Goal: Information Seeking & Learning: Check status

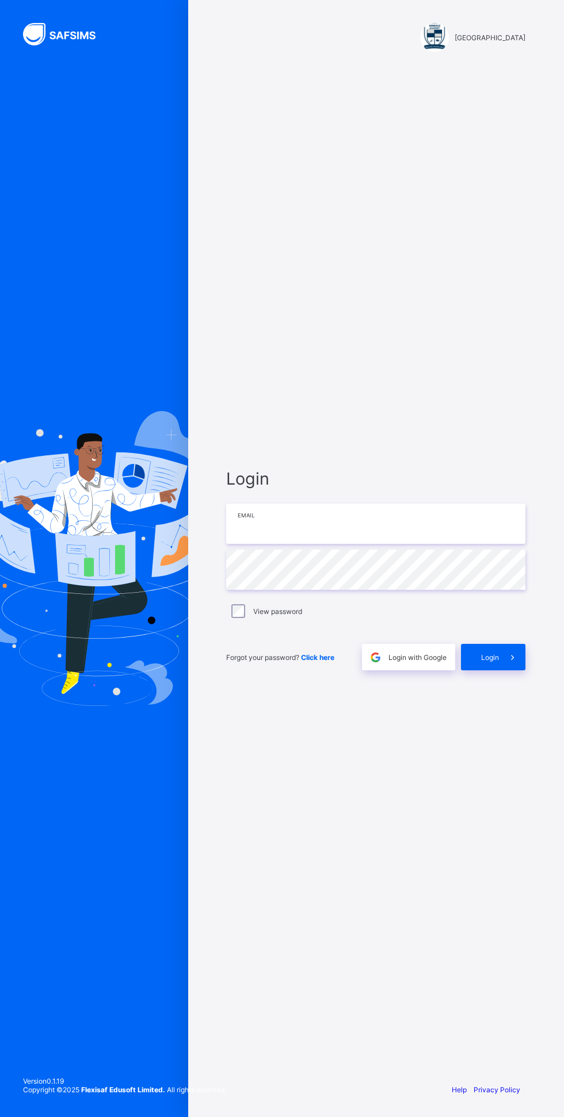
click at [330, 544] on input "email" at bounding box center [375, 524] width 299 height 40
type input "**********"
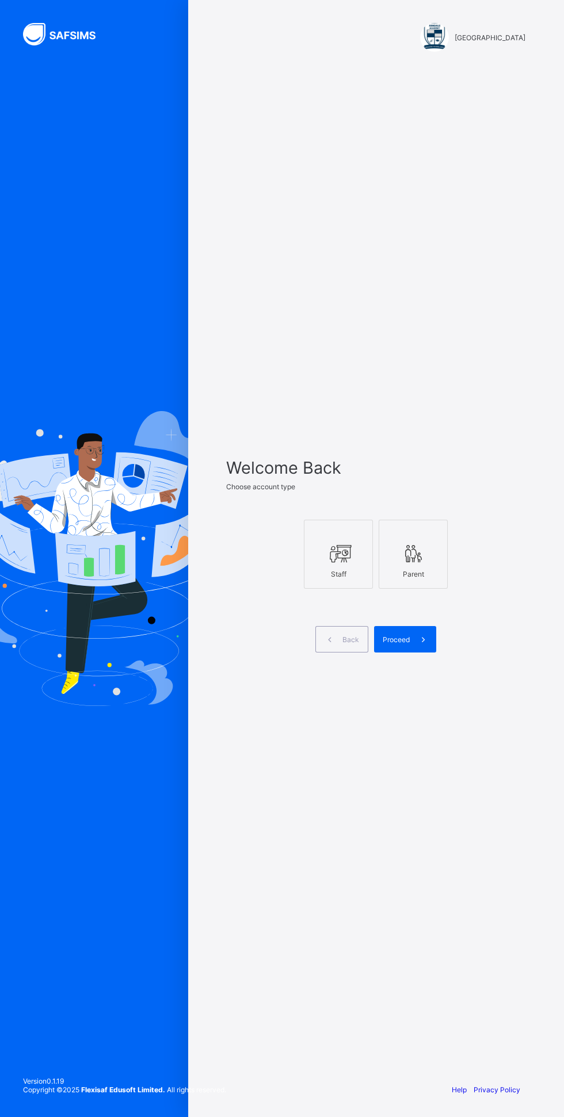
click at [342, 564] on icon at bounding box center [338, 553] width 24 height 21
click at [396, 644] on span "Proceed" at bounding box center [395, 639] width 27 height 9
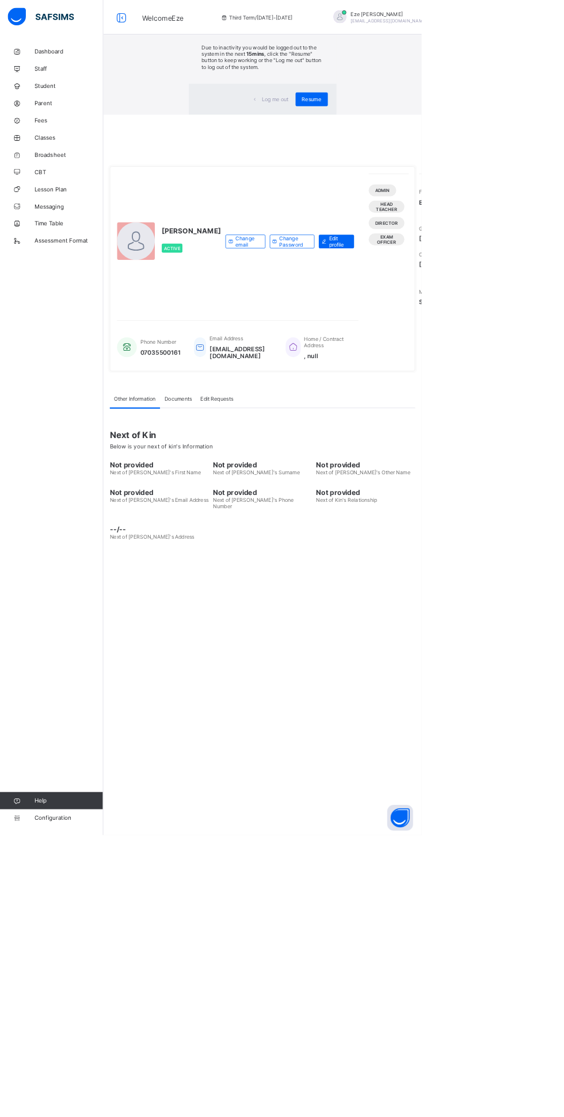
click at [430, 137] on span "Resume" at bounding box center [417, 132] width 26 height 9
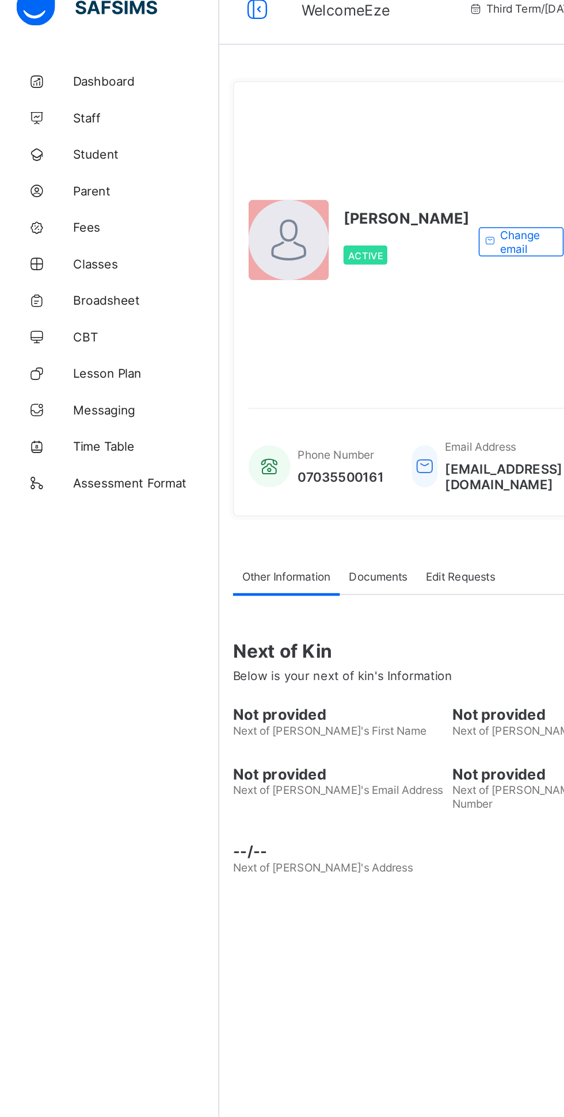
click at [70, 204] on span "Broadsheet" at bounding box center [92, 206] width 92 height 9
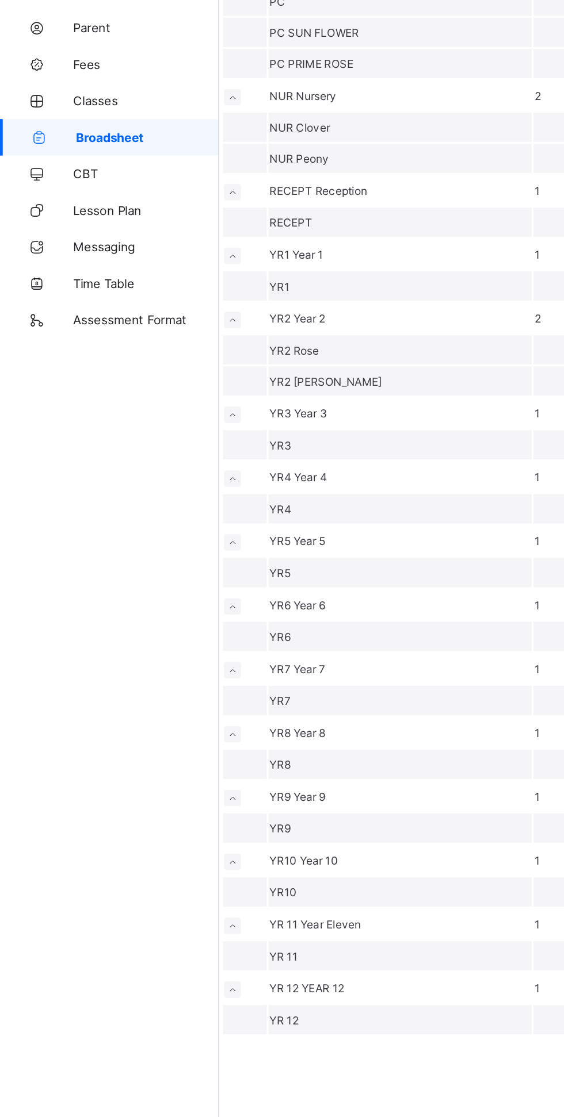
click at [201, 346] on span "YR2 Rose" at bounding box center [185, 341] width 31 height 9
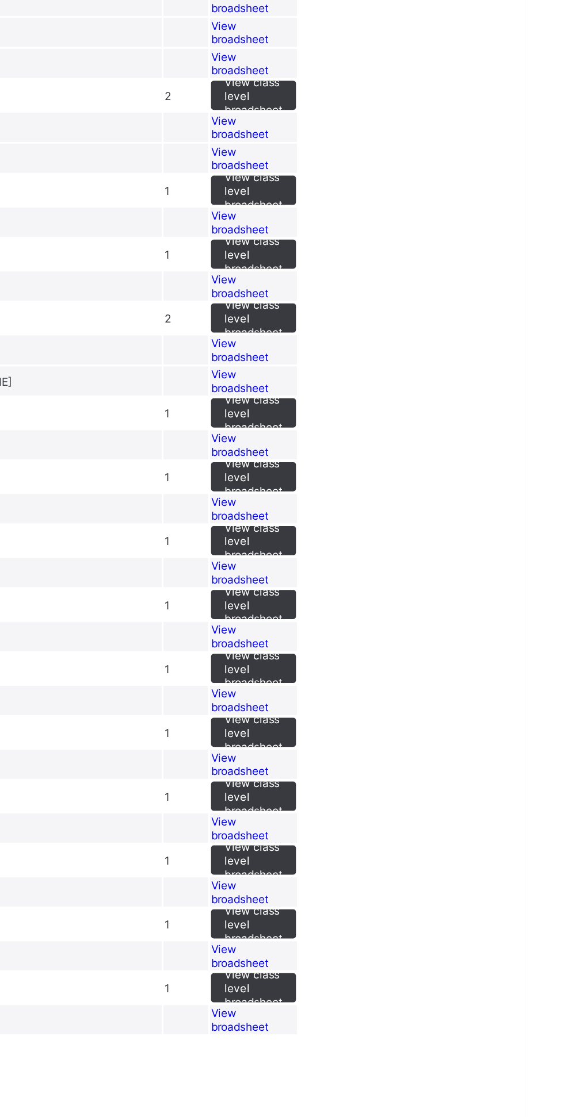
click at [402, 350] on span "View broadsheet" at bounding box center [384, 340] width 36 height 17
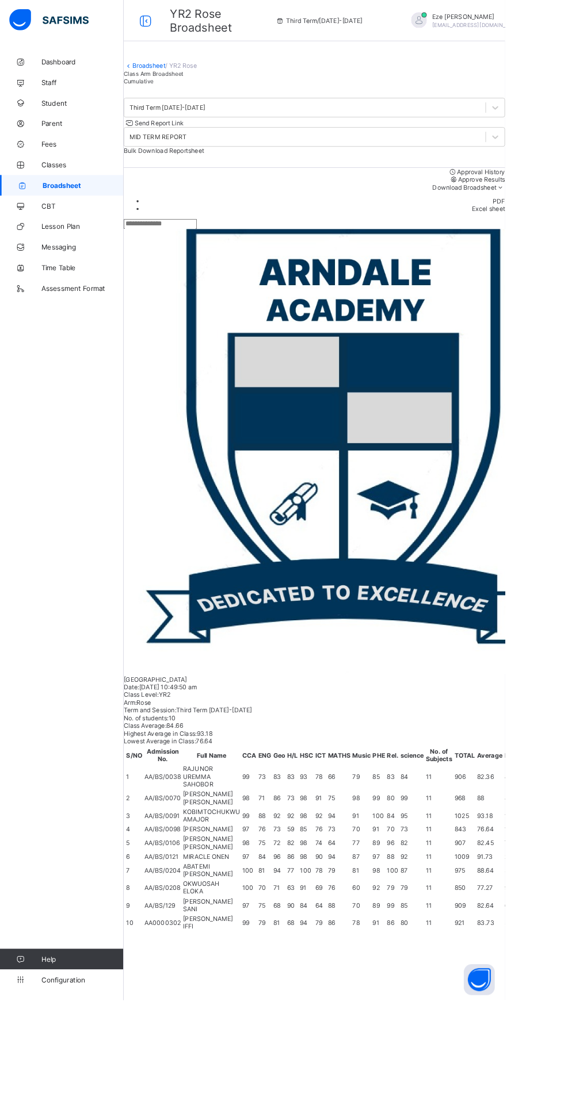
click at [170, 78] on link "Broadsheet" at bounding box center [166, 73] width 37 height 9
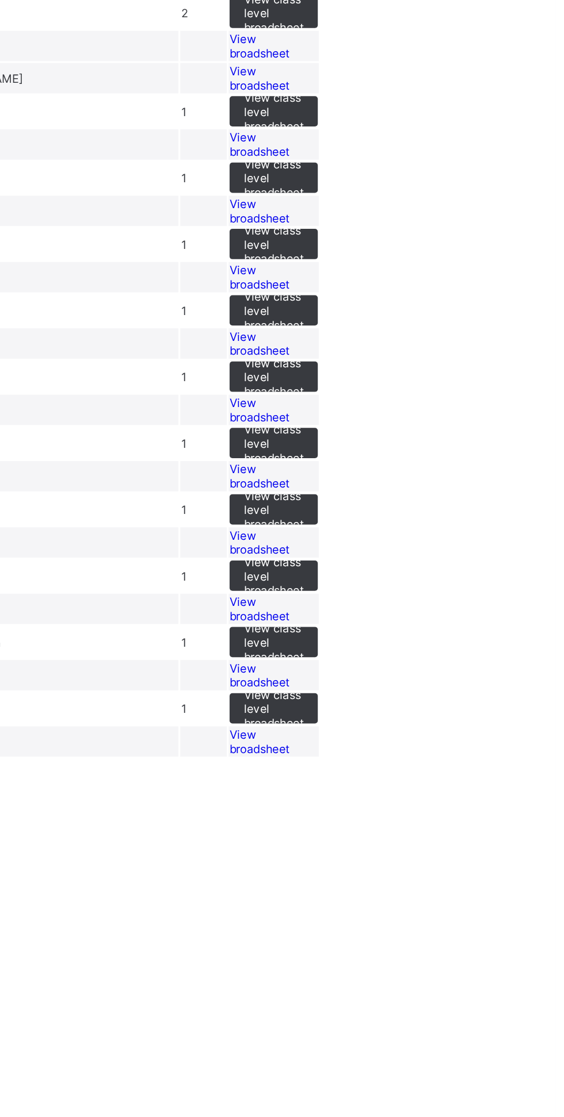
click at [402, 369] on span "View broadsheet" at bounding box center [384, 360] width 36 height 17
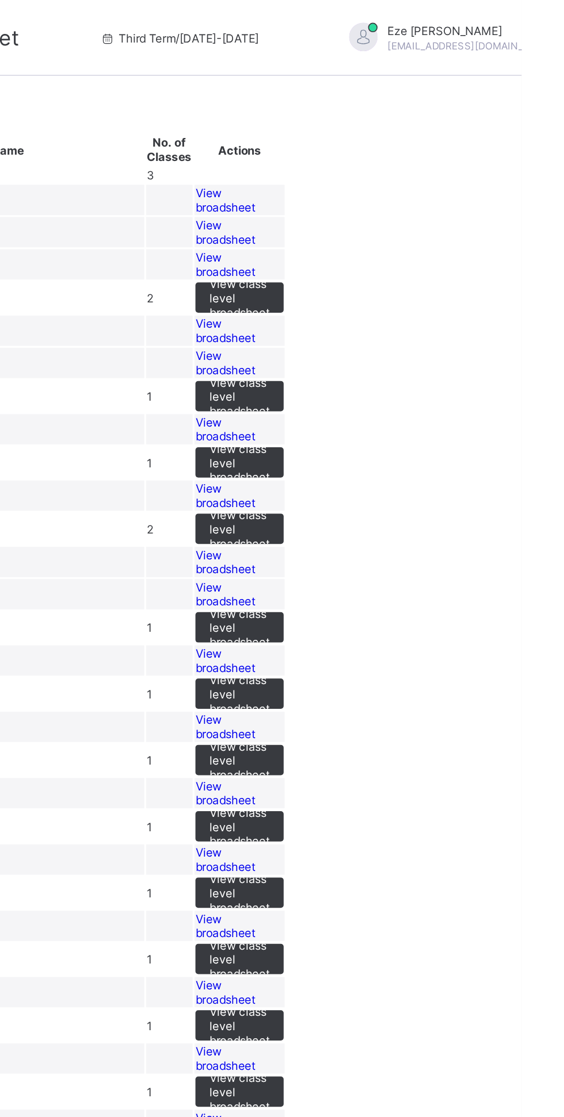
click at [402, 269] on span "View broadsheet" at bounding box center [384, 260] width 36 height 17
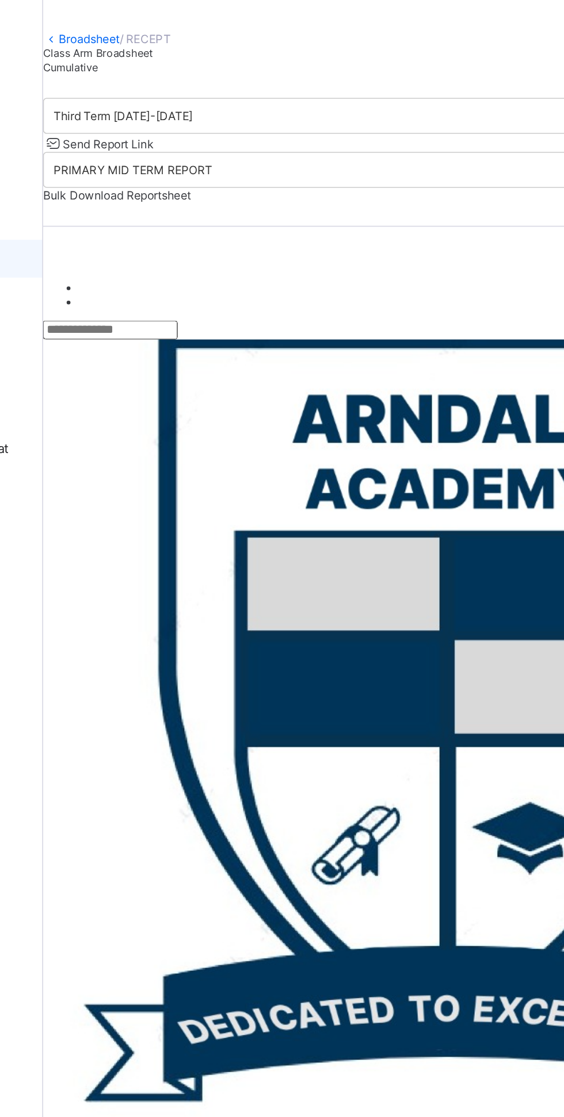
scroll to position [93, 0]
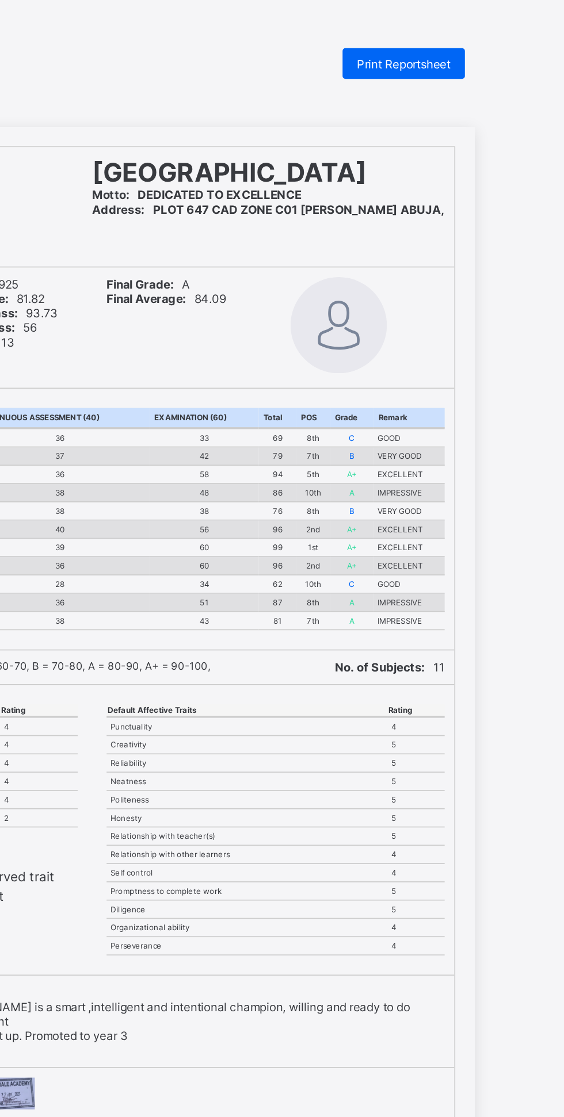
click at [470, 39] on span "Print Reportsheet" at bounding box center [468, 38] width 56 height 9
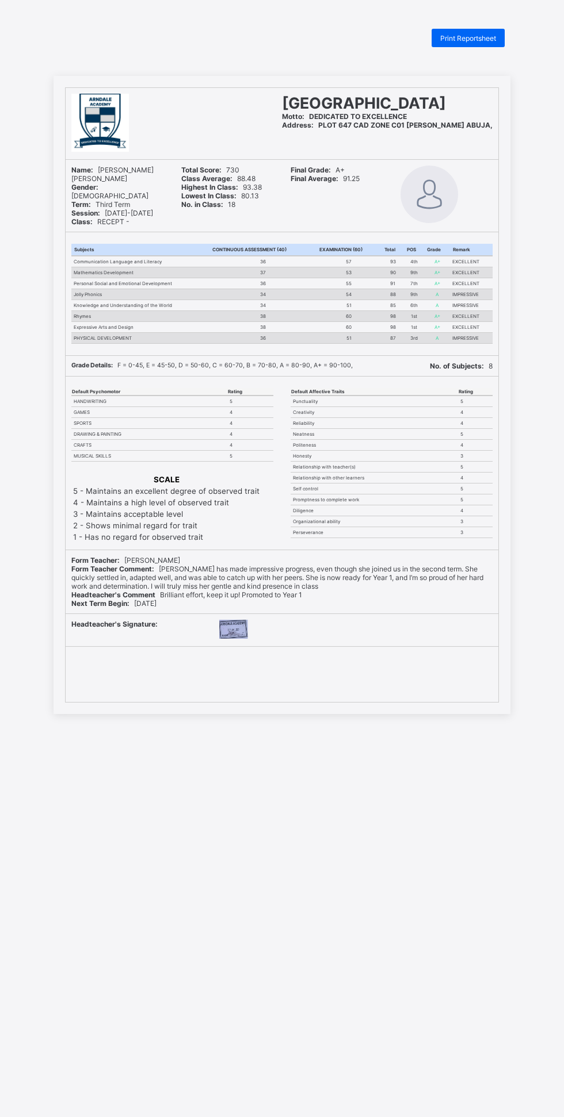
click at [475, 38] on span "Print Reportsheet" at bounding box center [468, 38] width 56 height 9
